Goal: Task Accomplishment & Management: Manage account settings

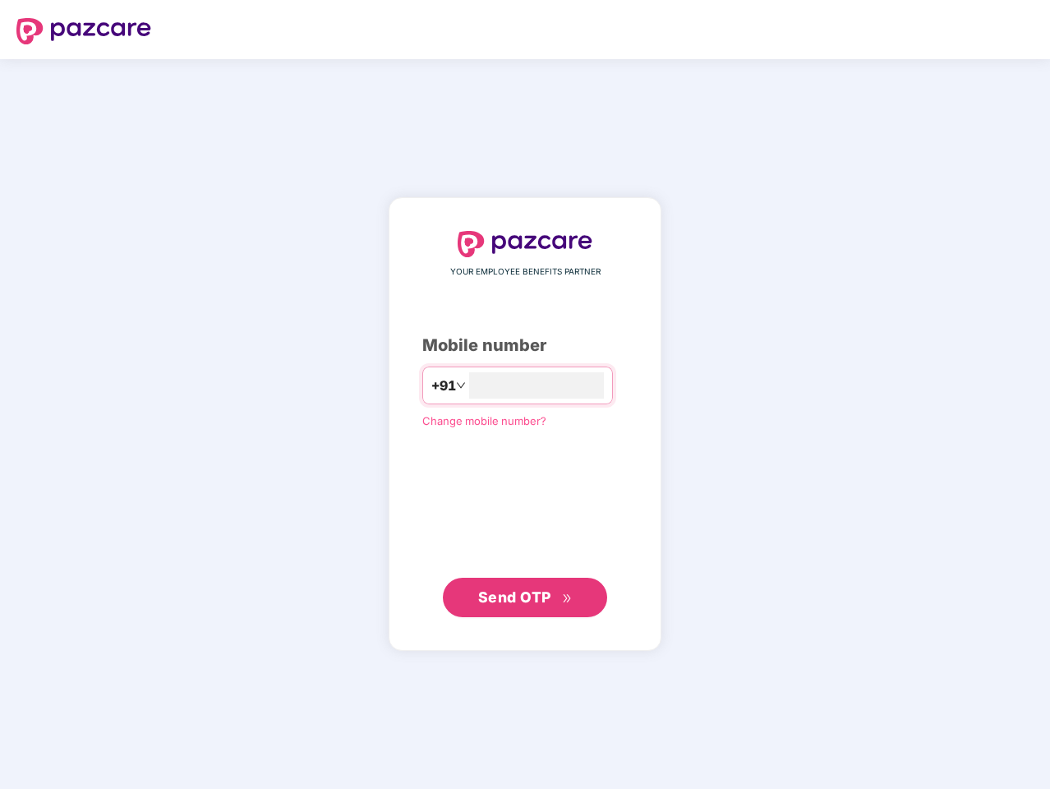
click at [525, 394] on input "number" at bounding box center [536, 385] width 135 height 26
click at [84, 31] on img at bounding box center [83, 31] width 135 height 26
click at [431, 385] on span "+91" at bounding box center [443, 385] width 25 height 21
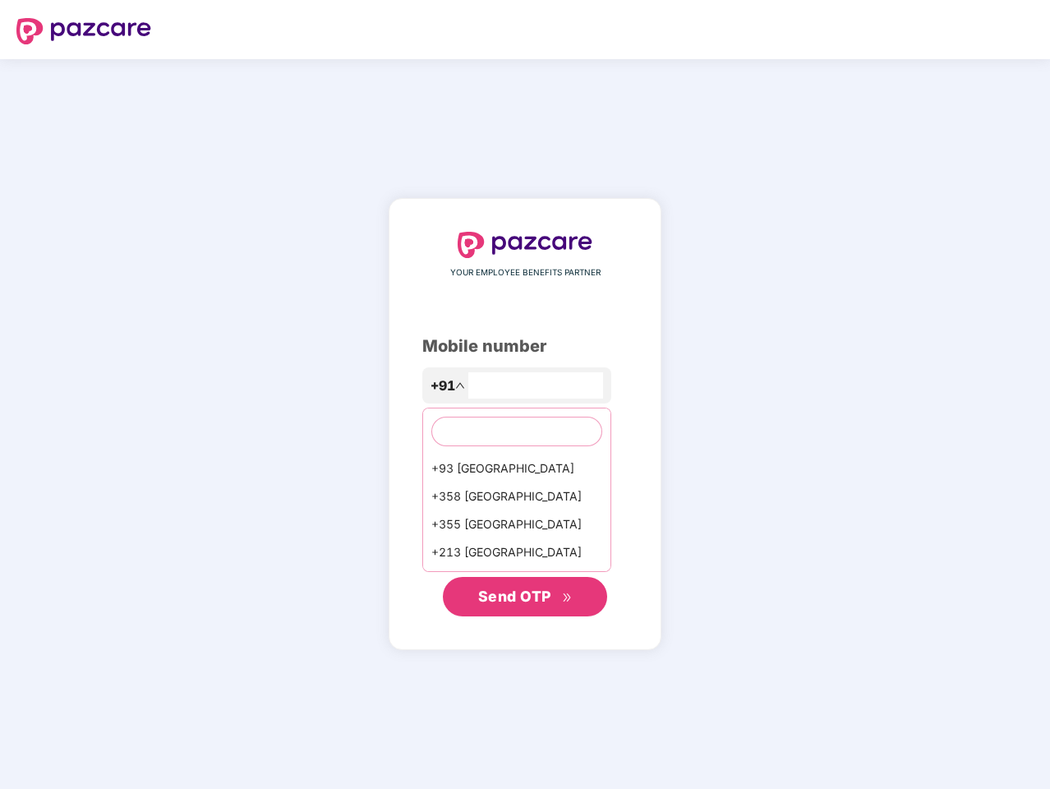
click at [525, 597] on span "Send OTP" at bounding box center [514, 595] width 73 height 17
